Goal: Task Accomplishment & Management: Complete application form

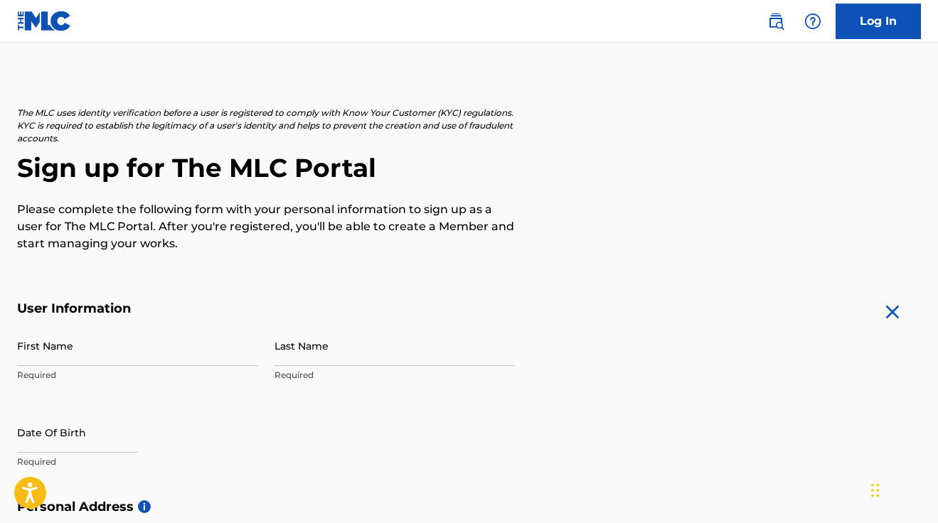
scroll to position [92, 0]
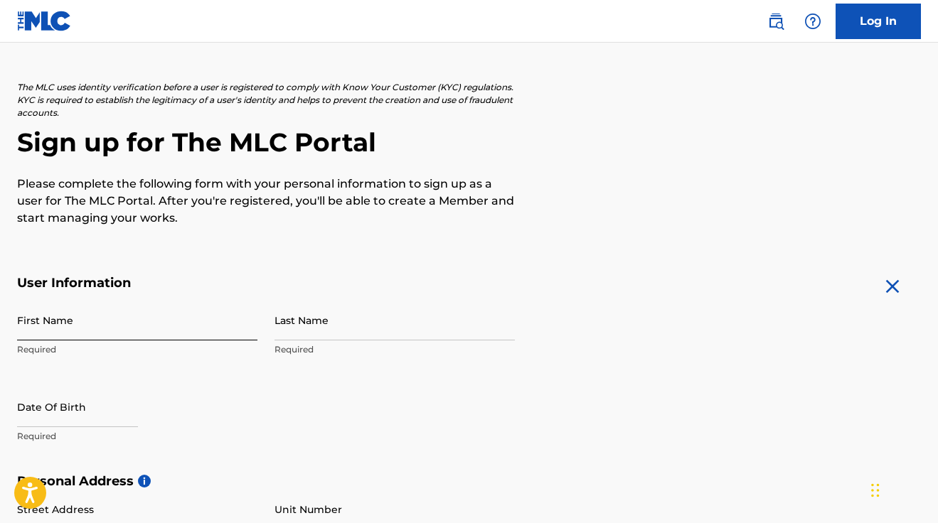
click at [53, 300] on input "First Name" at bounding box center [137, 320] width 240 height 41
type input "[PERSON_NAME]"
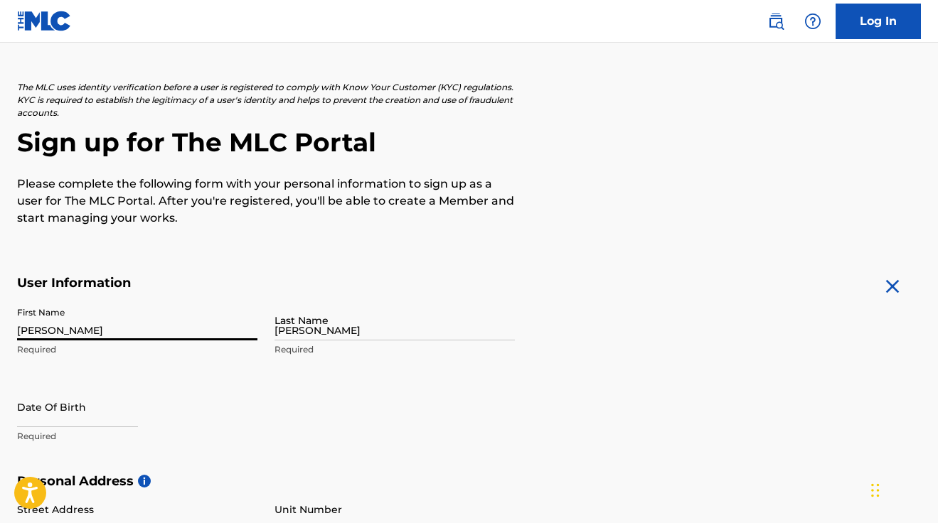
type input "[STREET_ADDRESS][PERSON_NAME]"
type input "3A"
type input "[GEOGRAPHIC_DATA]"
type input "NY"
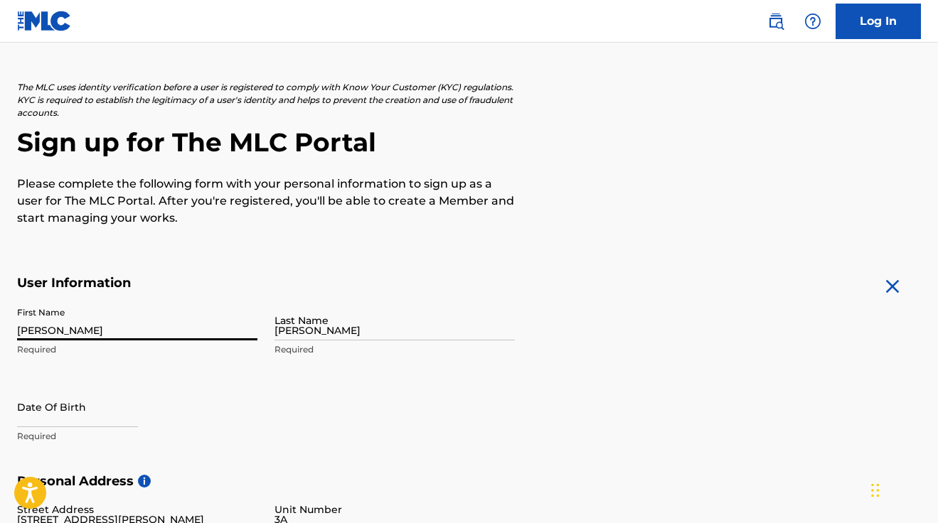
type input "11231"
type input "954"
type input "5796198"
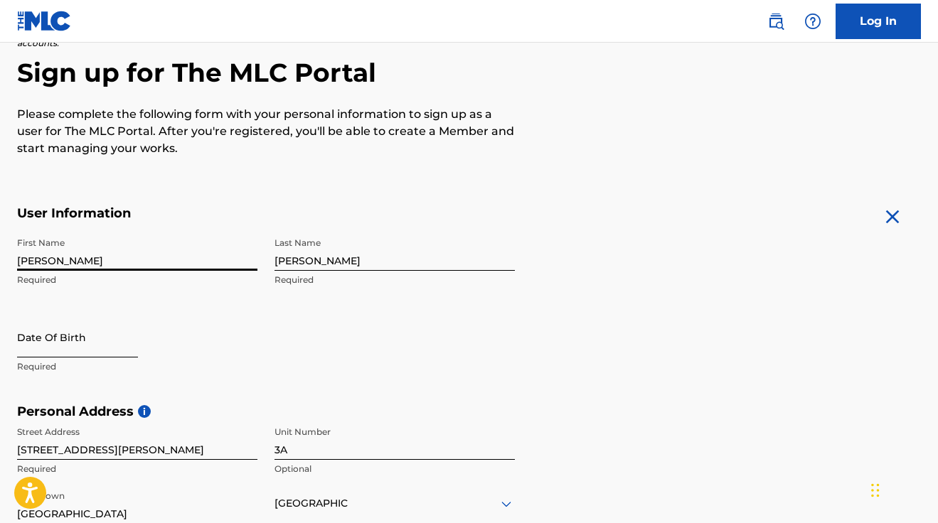
click at [77, 317] on input "text" at bounding box center [77, 337] width 121 height 41
select select "8"
select select "2025"
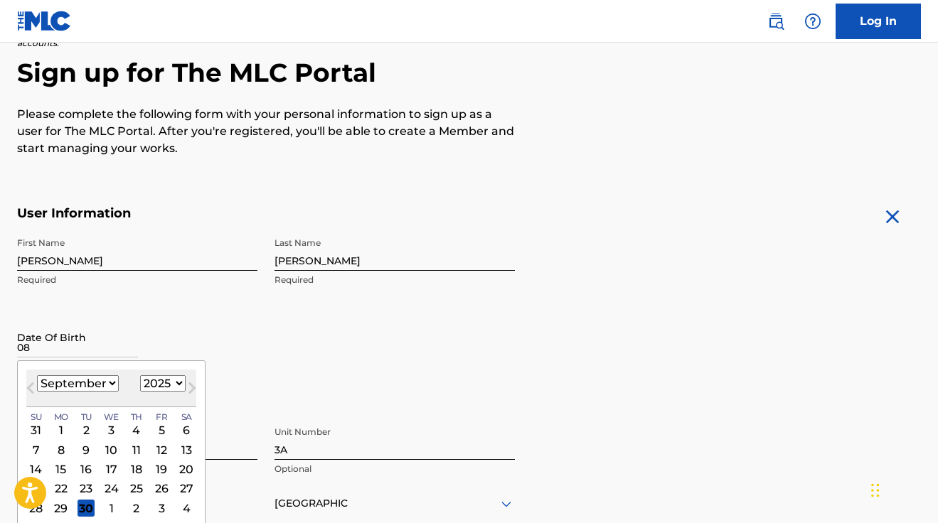
type input "08"
click at [92, 375] on select "January February March April May June July August September October November De…" at bounding box center [78, 383] width 82 height 16
select select "7"
click at [37, 375] on select "January February March April May June July August September October November De…" at bounding box center [78, 383] width 82 height 16
click at [178, 461] on div "16" at bounding box center [186, 469] width 17 height 17
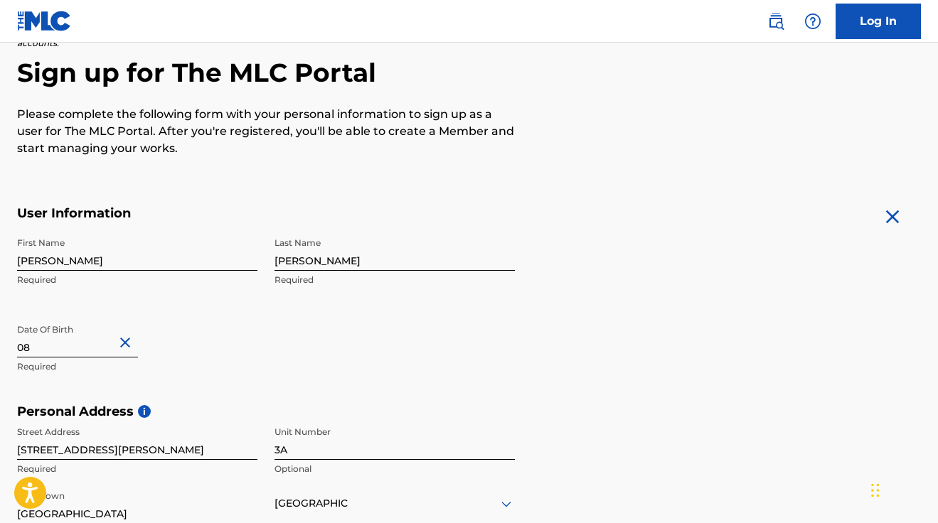
click at [87, 317] on input "08" at bounding box center [77, 337] width 121 height 41
select select "7"
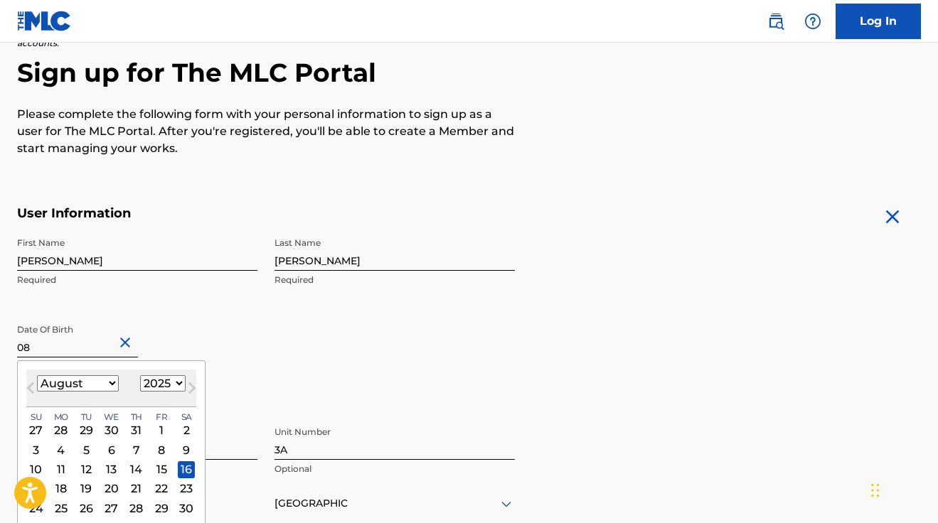
click at [172, 375] on select "1899 1900 1901 1902 1903 1904 1905 1906 1907 1908 1909 1910 1911 1912 1913 1914…" at bounding box center [163, 383] width 46 height 16
select select "1989"
click at [140, 375] on select "1899 1900 1901 1902 1903 1904 1905 1906 1907 1908 1909 1910 1911 1912 1913 1914…" at bounding box center [163, 383] width 46 height 16
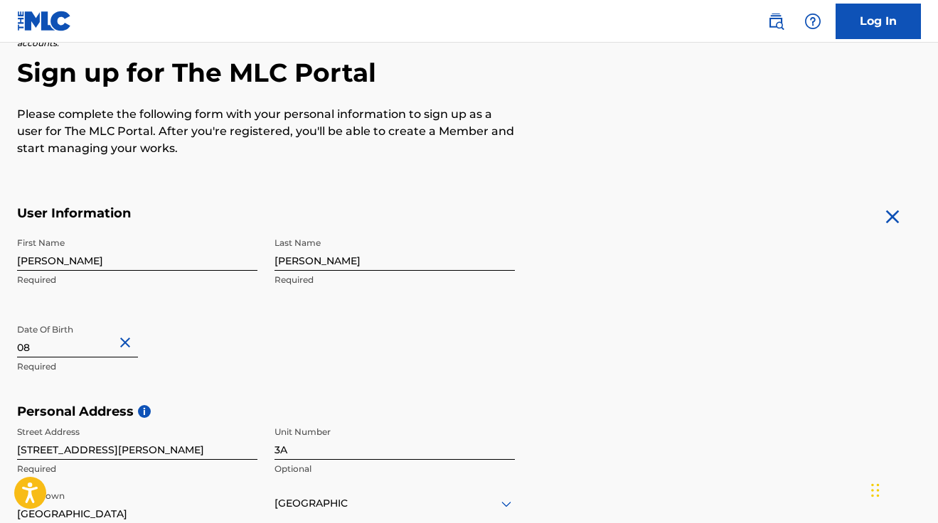
click at [95, 317] on input "08" at bounding box center [77, 337] width 121 height 41
select select "7"
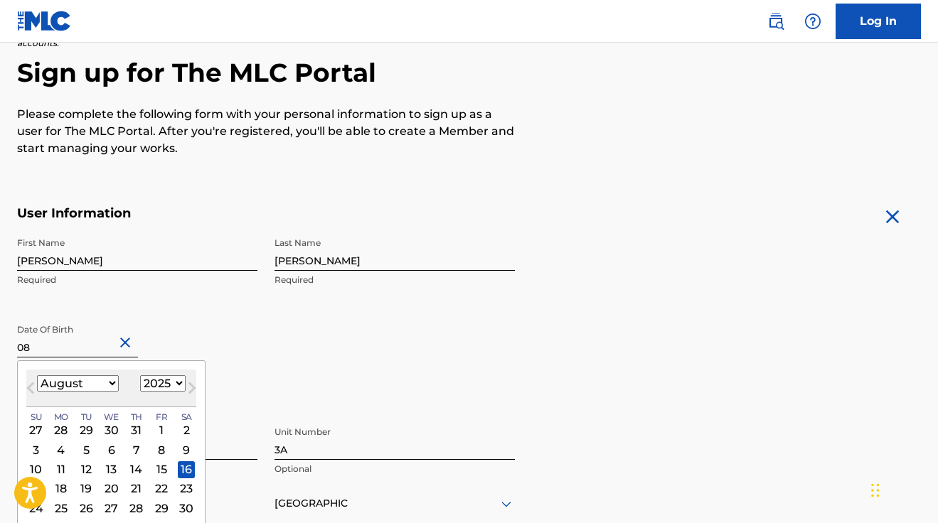
click at [173, 375] on select "1899 1900 1901 1902 1903 1904 1905 1906 1907 1908 1909 1910 1911 1912 1913 1914…" at bounding box center [163, 383] width 46 height 16
select select "1989"
click at [140, 375] on select "1899 1900 1901 1902 1903 1904 1905 1906 1907 1908 1909 1910 1911 1912 1913 1914…" at bounding box center [163, 383] width 46 height 16
click at [109, 461] on div "16" at bounding box center [111, 469] width 17 height 17
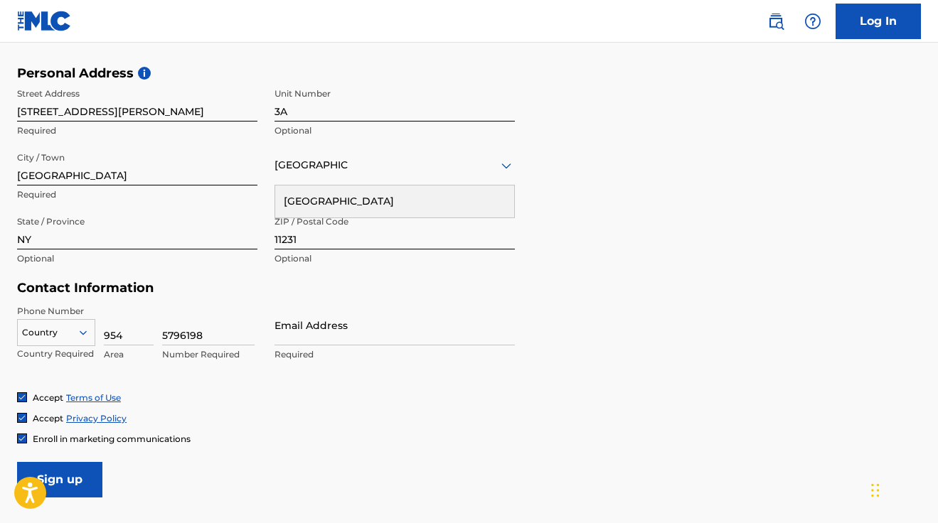
scroll to position [588, 0]
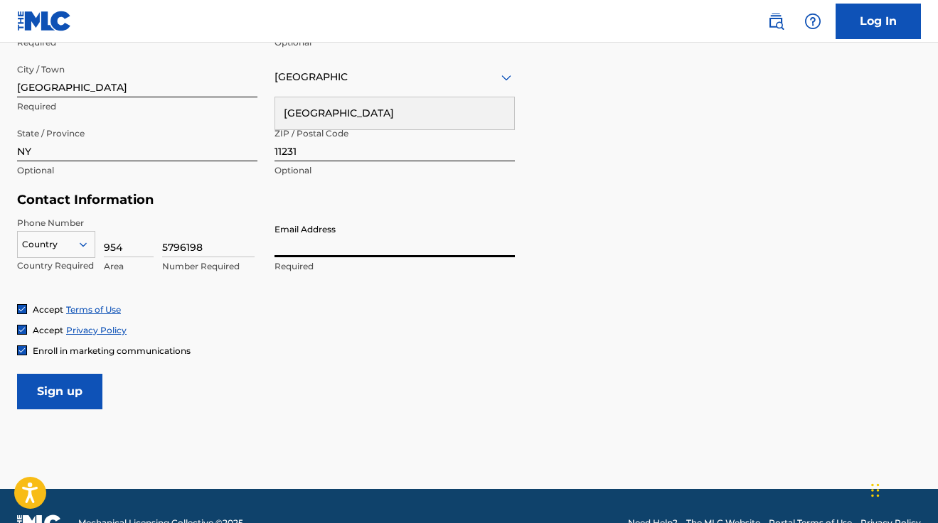
click at [310, 217] on input "Email Address" at bounding box center [394, 237] width 240 height 41
type input "[EMAIL_ADDRESS][DOMAIN_NAME]"
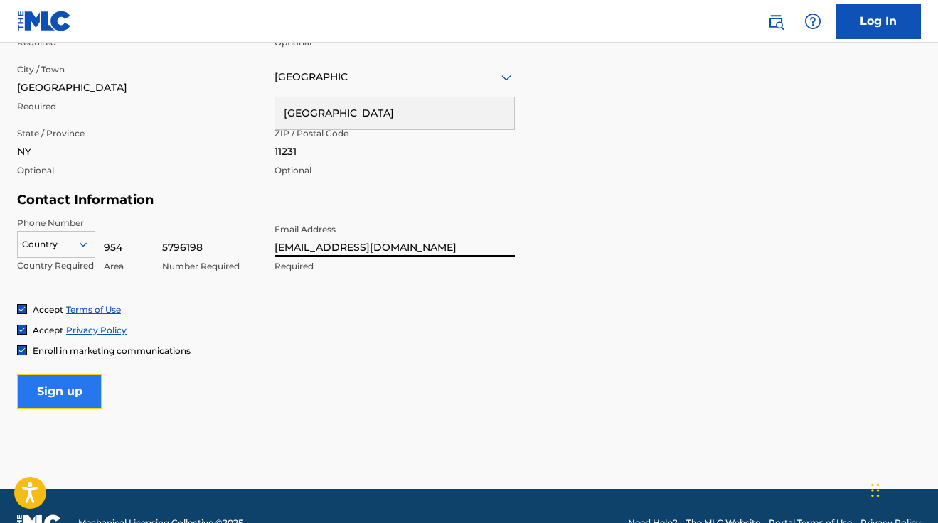
click at [55, 374] on input "Sign up" at bounding box center [59, 392] width 85 height 36
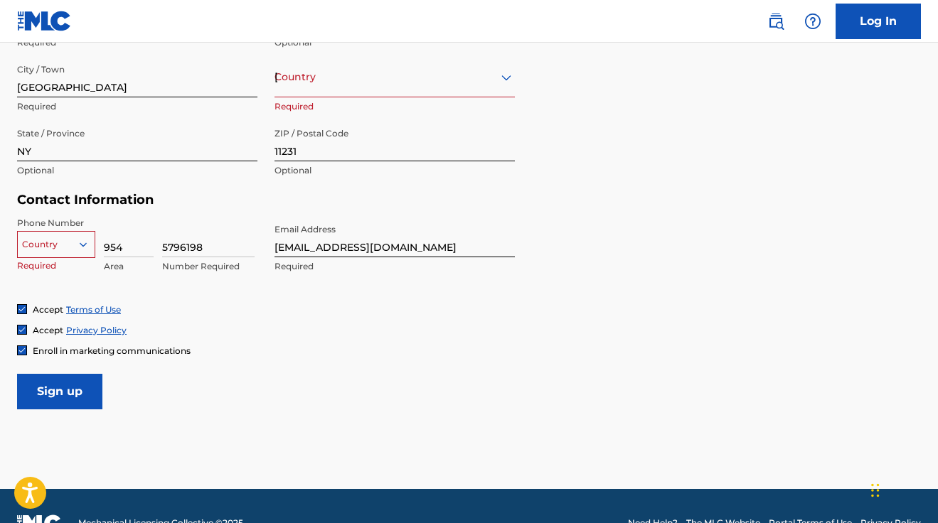
click at [80, 242] on icon at bounding box center [83, 244] width 7 height 4
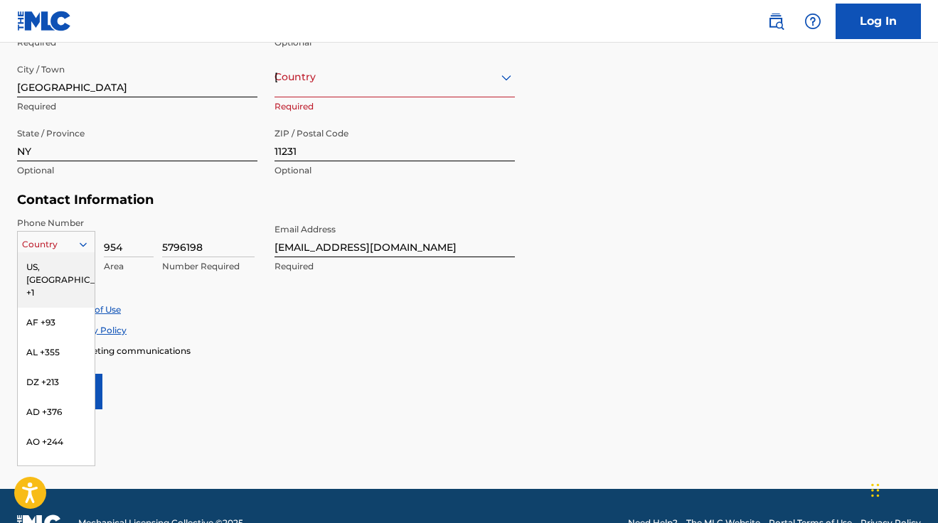
click at [73, 252] on div "US, [GEOGRAPHIC_DATA] +1" at bounding box center [56, 279] width 77 height 55
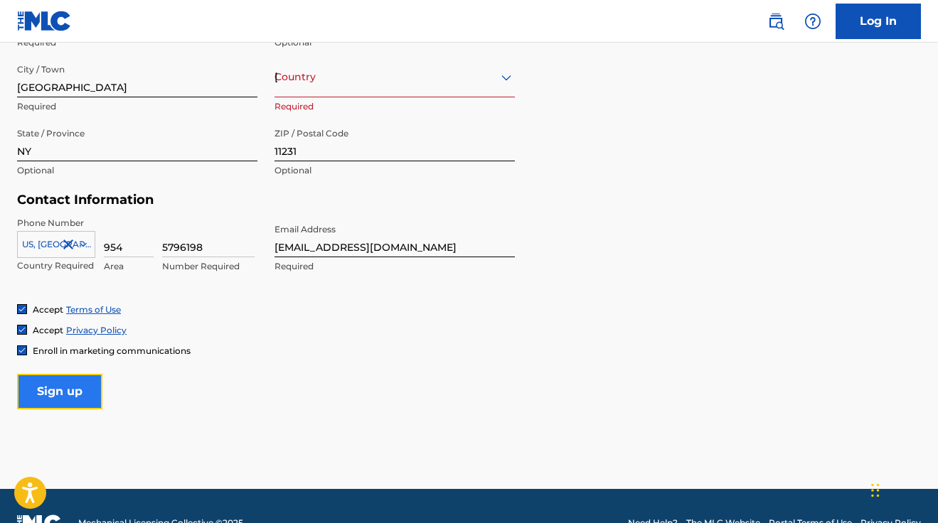
click at [69, 374] on input "Sign up" at bounding box center [59, 392] width 85 height 36
click at [81, 374] on input "Sign up" at bounding box center [59, 392] width 85 height 36
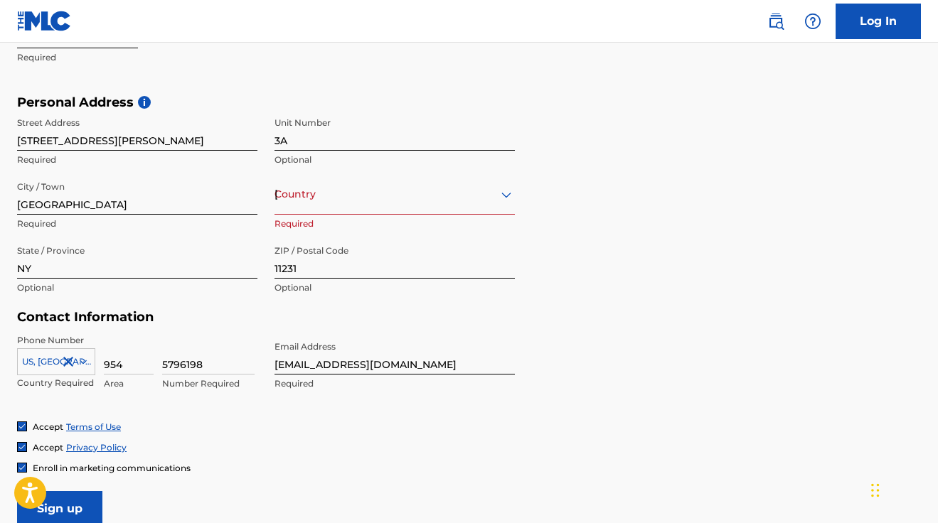
scroll to position [473, 0]
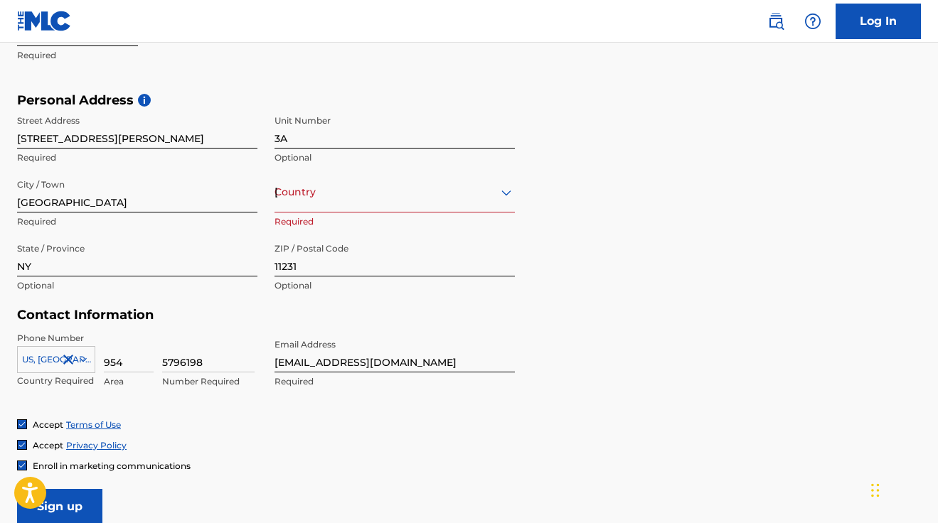
click at [345, 172] on div "Country [GEOGRAPHIC_DATA]" at bounding box center [394, 192] width 240 height 41
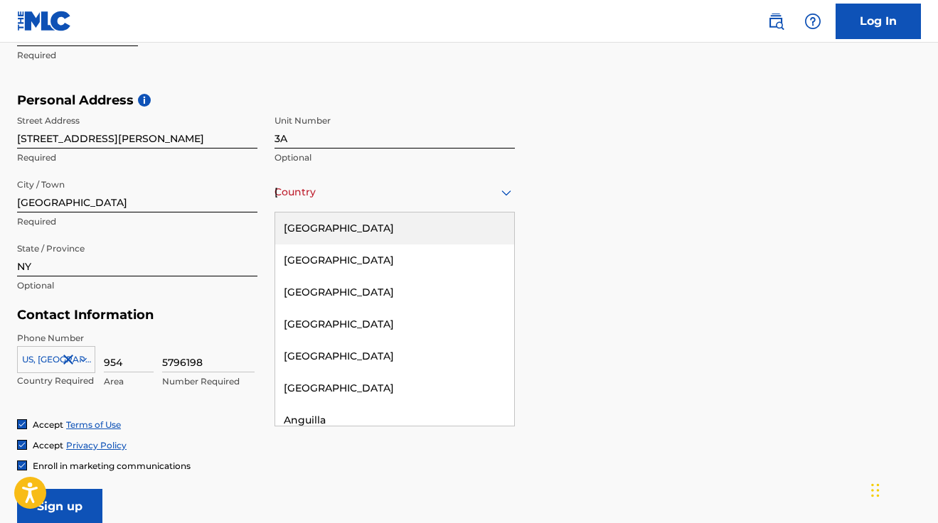
click at [338, 213] on div "[GEOGRAPHIC_DATA]" at bounding box center [394, 229] width 239 height 32
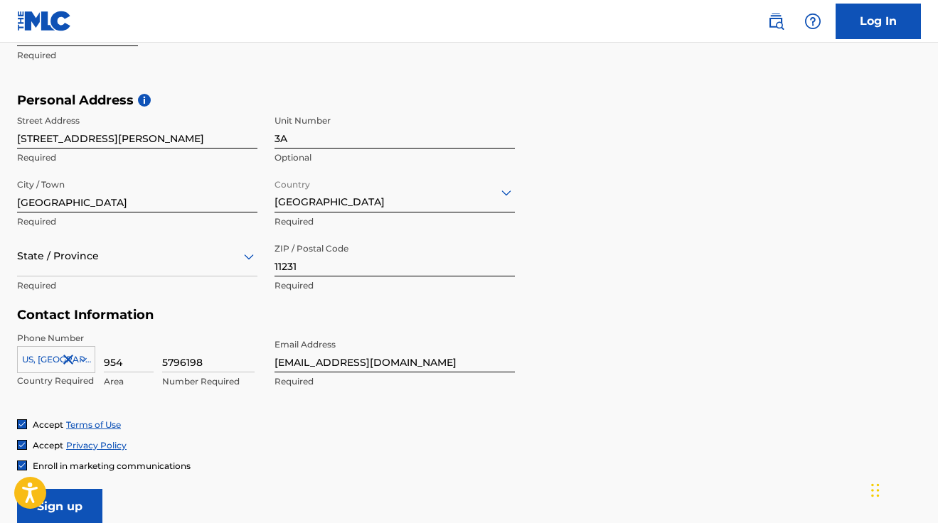
click at [159, 247] on div at bounding box center [137, 256] width 240 height 18
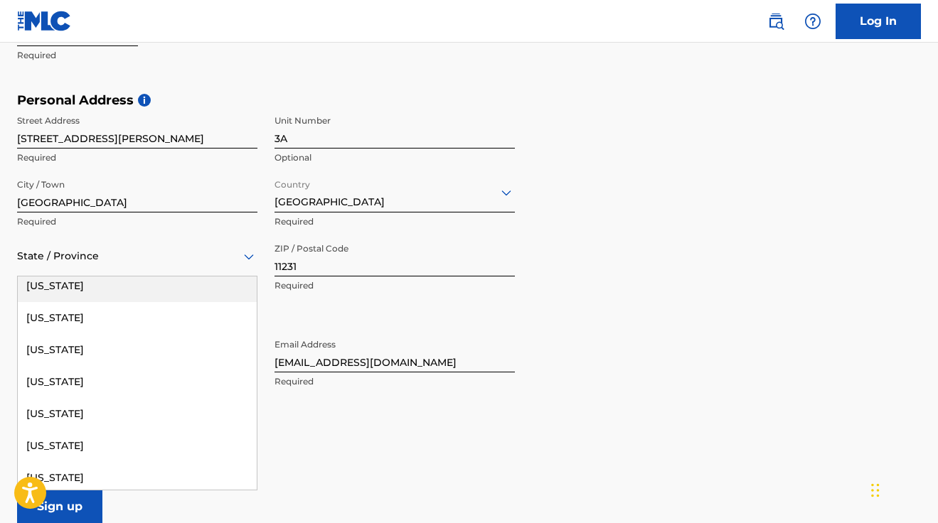
scroll to position [903, 0]
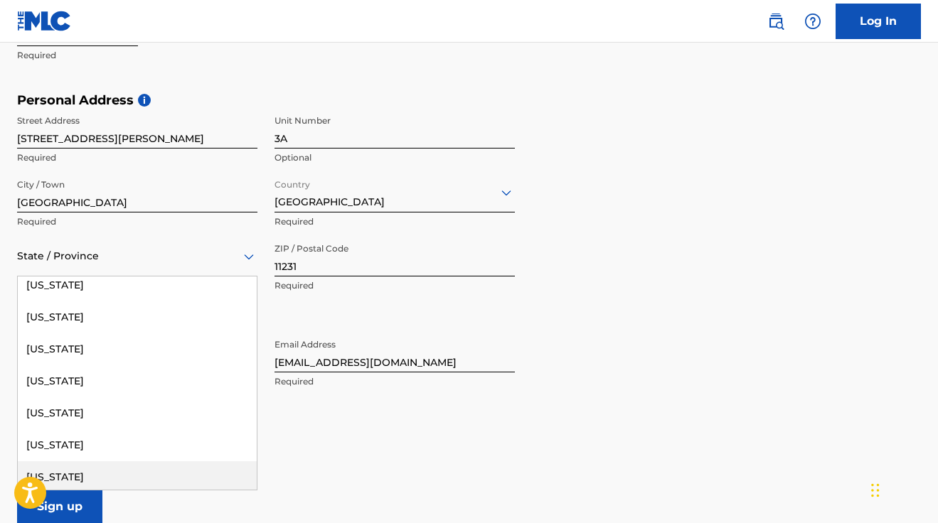
click at [68, 461] on div "[US_STATE]" at bounding box center [137, 477] width 239 height 32
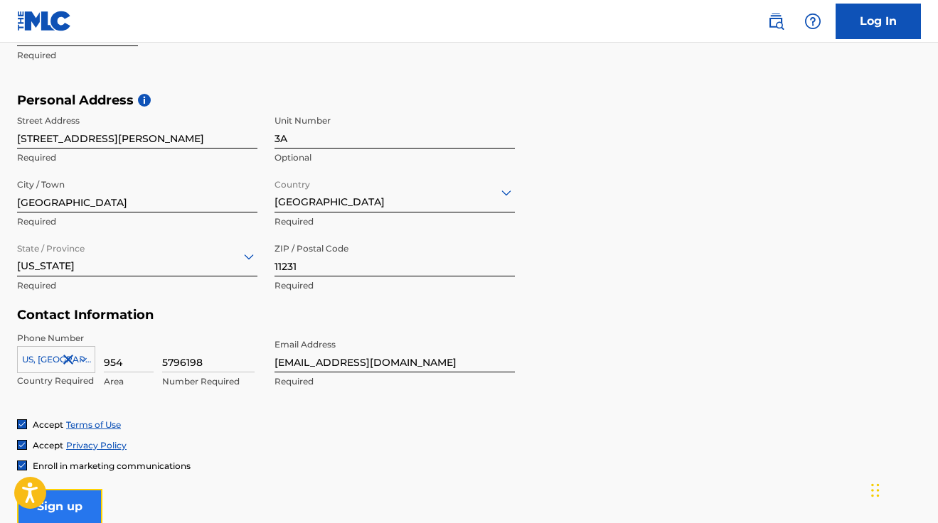
click at [68, 489] on input "Sign up" at bounding box center [59, 507] width 85 height 36
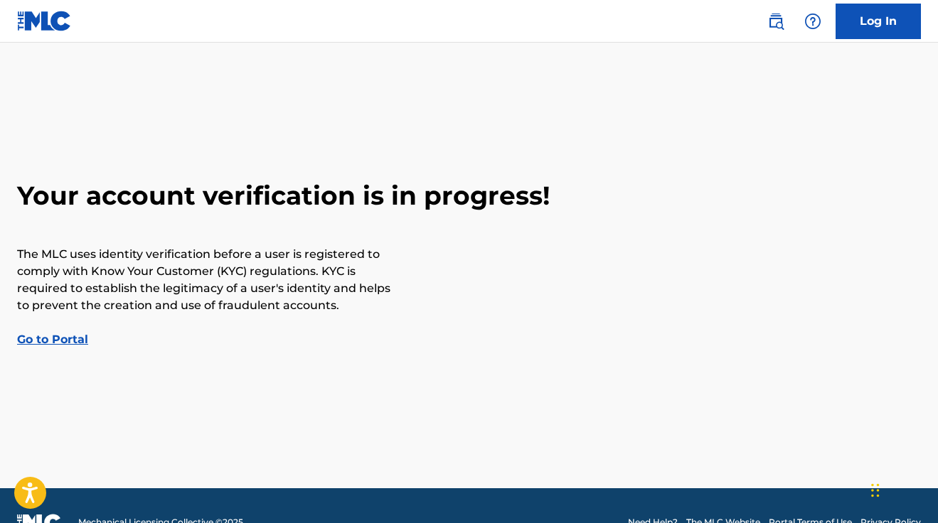
click at [63, 333] on link "Go to Portal" at bounding box center [52, 340] width 71 height 14
